Goal: Transaction & Acquisition: Subscribe to service/newsletter

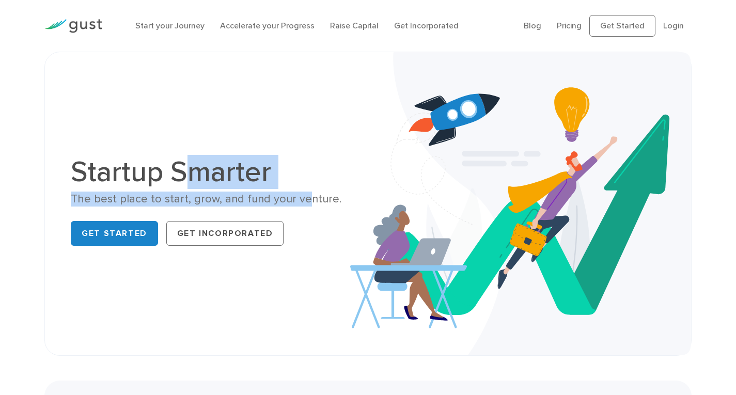
drag, startPoint x: 197, startPoint y: 175, endPoint x: 298, endPoint y: 203, distance: 104.5
click at [298, 203] on div "Startup Smarter The best place to start, grow, and fund your venture. Get Start…" at bounding box center [215, 203] width 289 height 92
click at [298, 203] on div "The best place to start, grow, and fund your venture." at bounding box center [215, 199] width 289 height 15
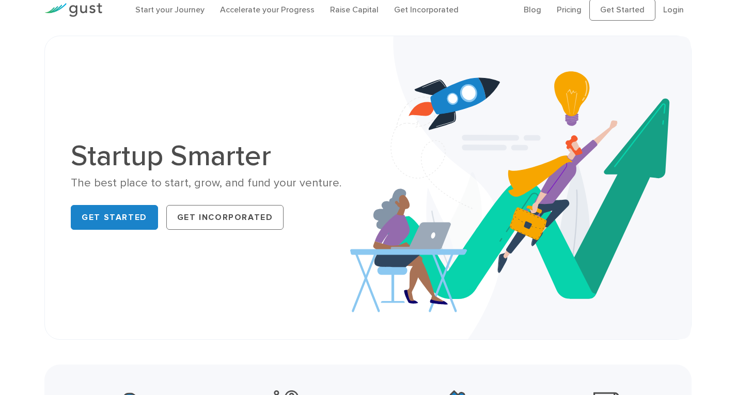
scroll to position [17, 0]
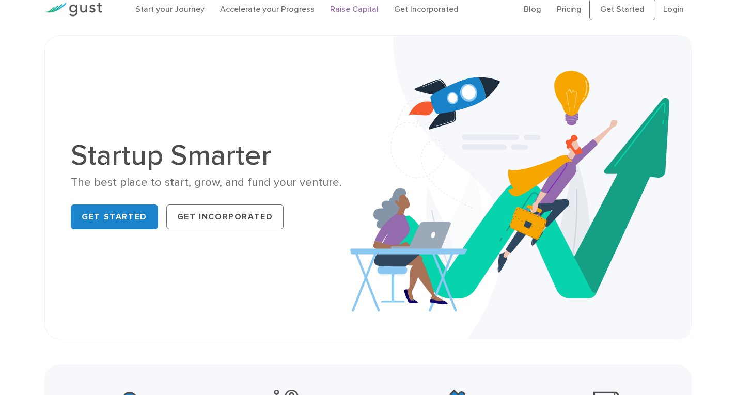
click at [345, 10] on link "Raise Capital" at bounding box center [354, 9] width 49 height 10
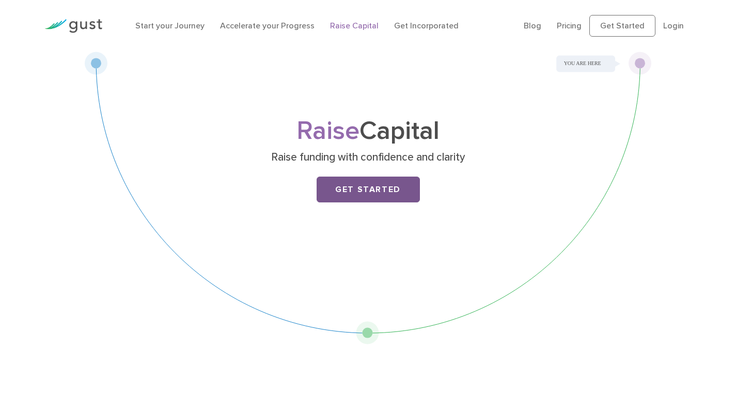
click at [338, 183] on link "Get Started" at bounding box center [368, 190] width 103 height 26
